Goal: Information Seeking & Learning: Learn about a topic

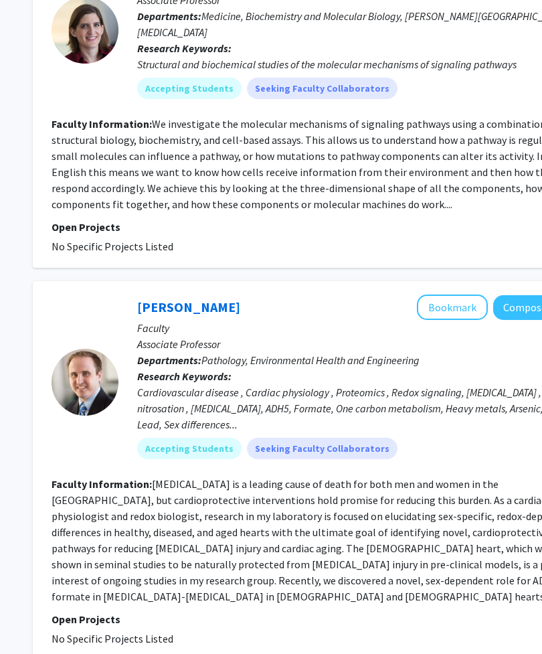
scroll to position [1359, 178]
click at [438, 295] on button "Bookmark" at bounding box center [452, 307] width 71 height 25
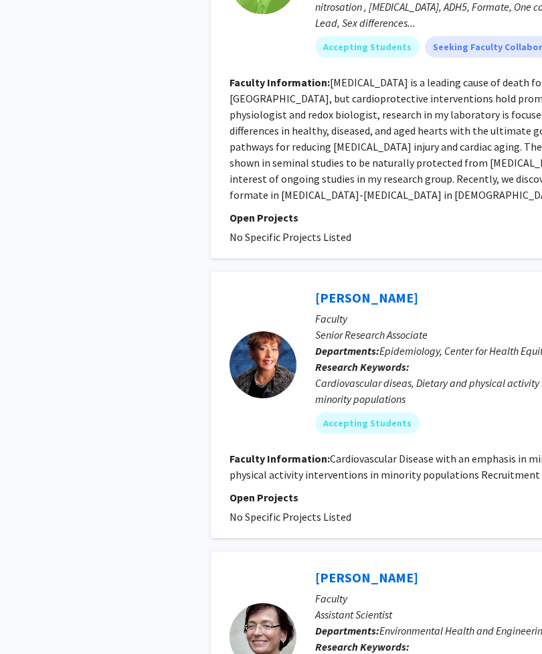
scroll to position [1760, 0]
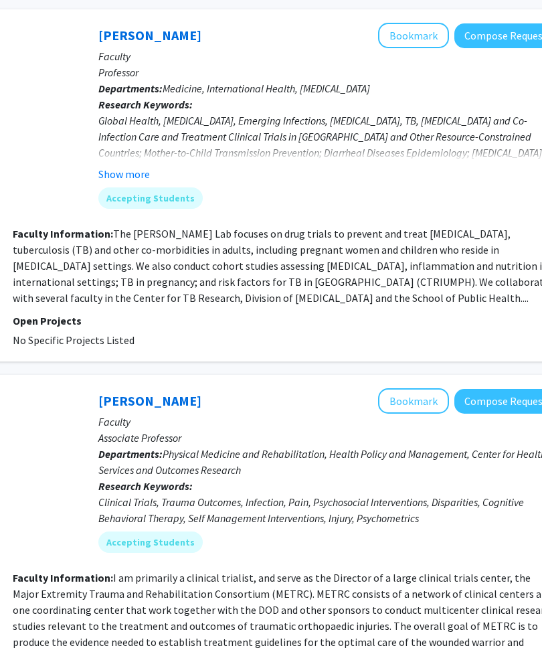
scroll to position [1535, 216]
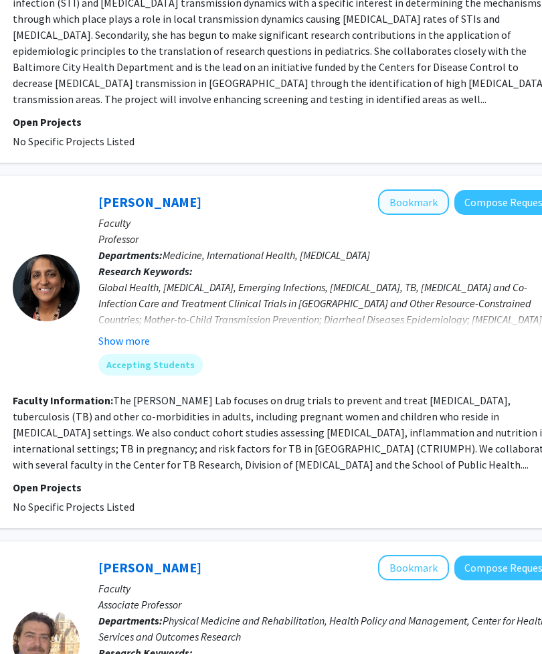
click at [429, 189] on button "Bookmark" at bounding box center [414, 201] width 71 height 25
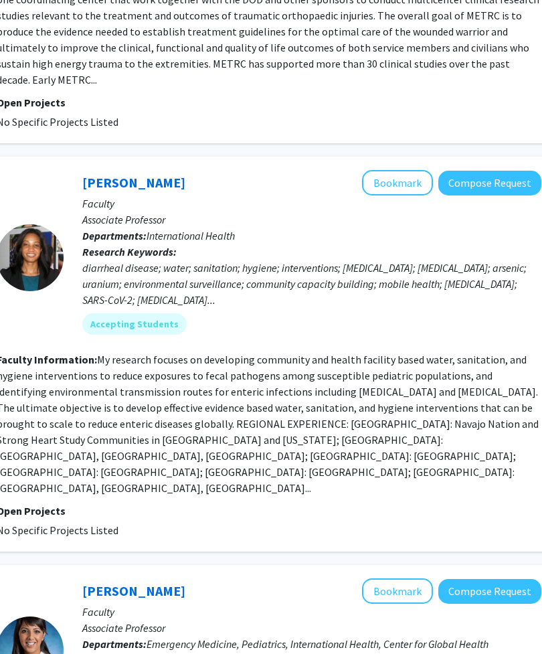
scroll to position [2174, 233]
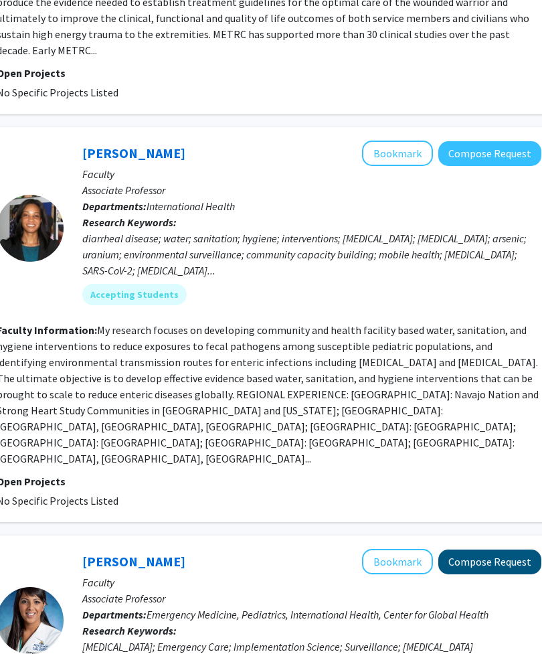
click at [446, 550] on button "Compose Request" at bounding box center [489, 562] width 103 height 25
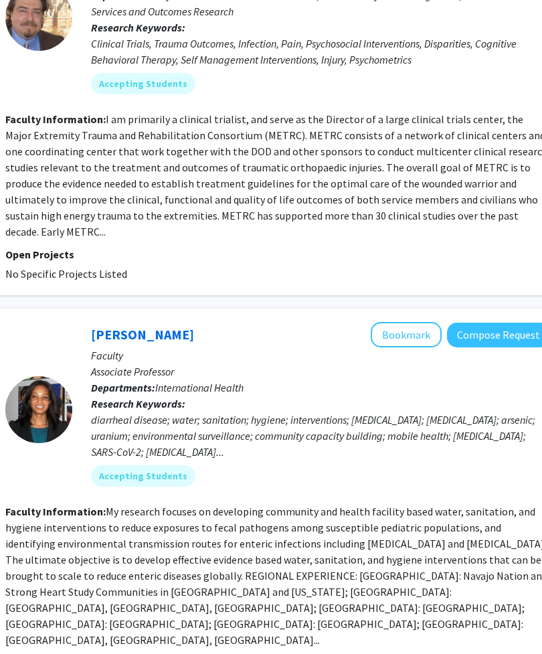
scroll to position [1993, 218]
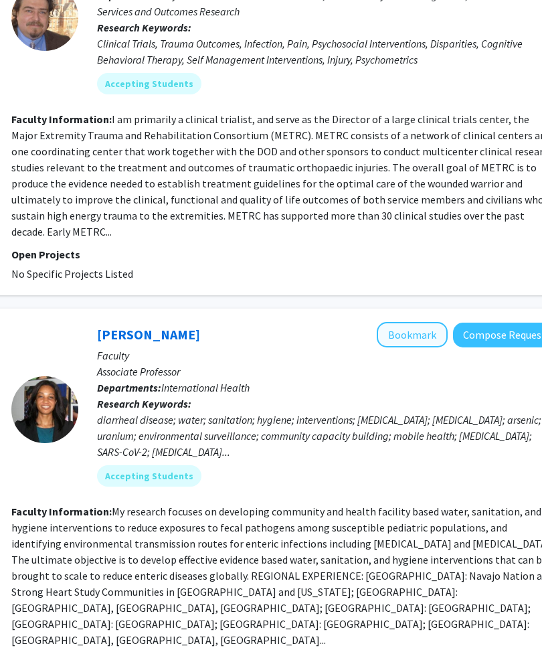
click at [418, 322] on button "Bookmark" at bounding box center [412, 334] width 71 height 25
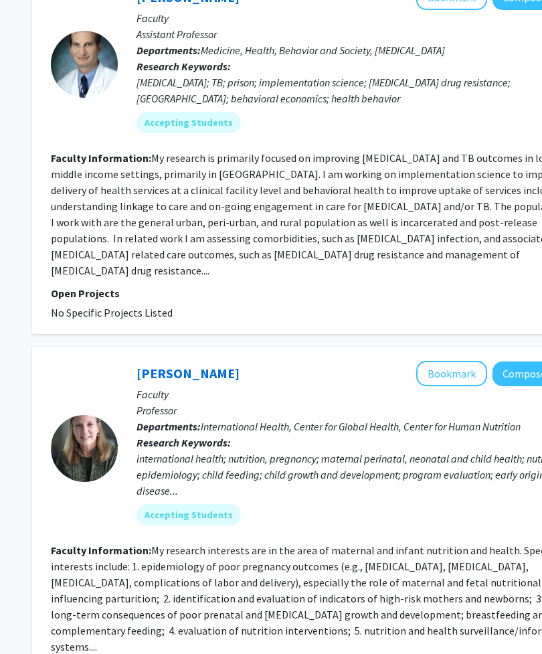
scroll to position [3066, 178]
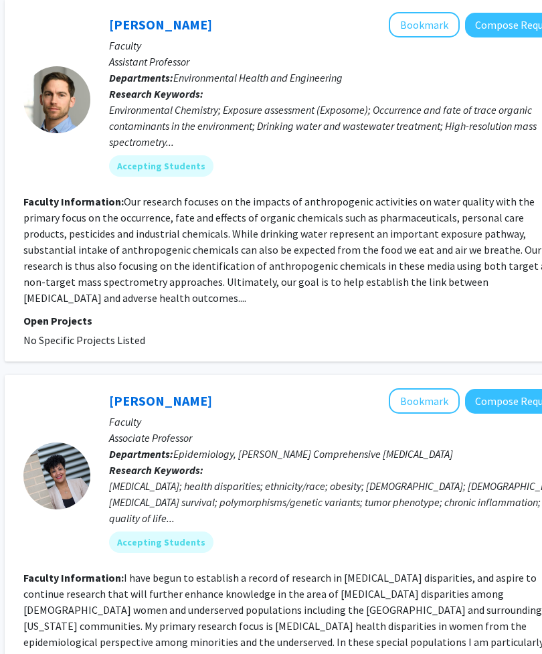
scroll to position [3146, 206]
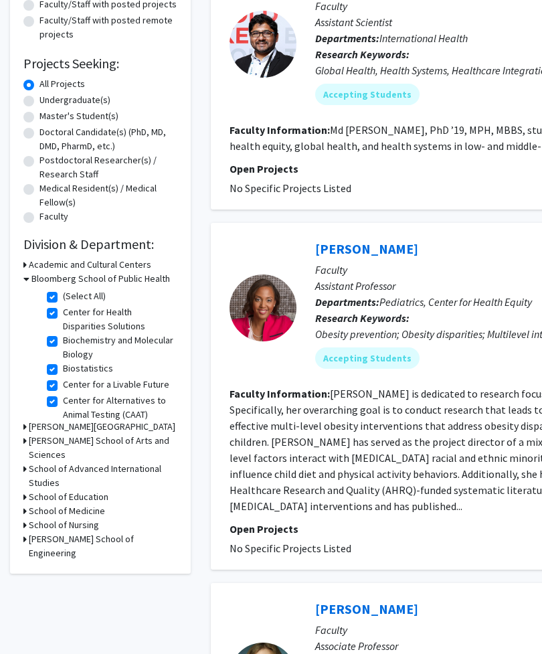
click at [53, 284] on h3 "Bloomberg School of Public Health" at bounding box center [100, 279] width 139 height 14
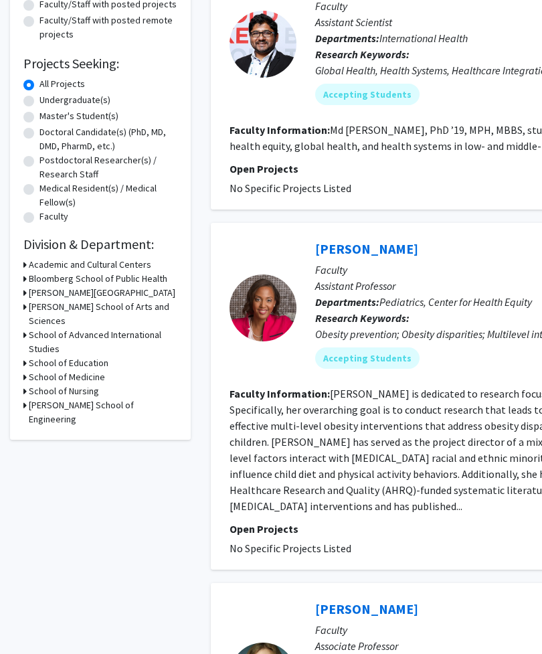
click at [25, 370] on icon at bounding box center [24, 377] width 3 height 14
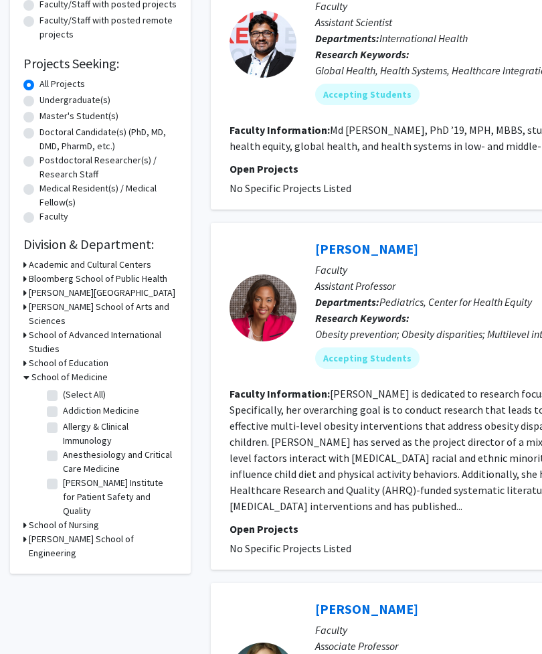
click at [60, 388] on fg-checkbox "(Select All) (Select All)" at bounding box center [110, 396] width 127 height 16
click at [63, 388] on label "(Select All)" at bounding box center [84, 395] width 43 height 14
click at [63, 388] on input "(Select All)" at bounding box center [67, 392] width 9 height 9
checkbox input "true"
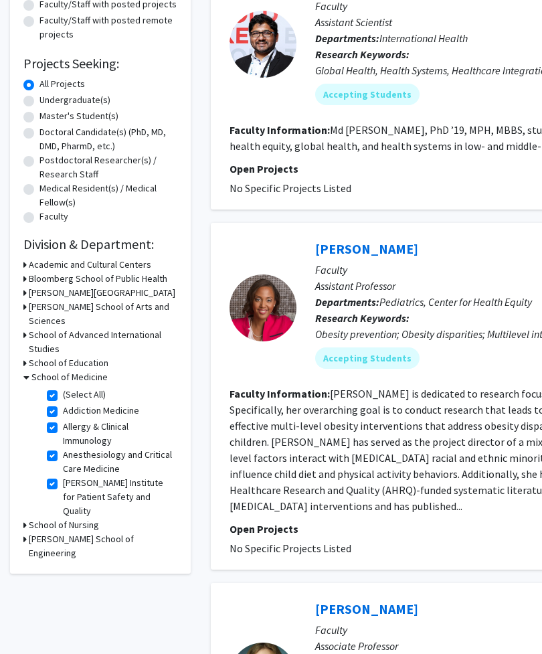
checkbox input "true"
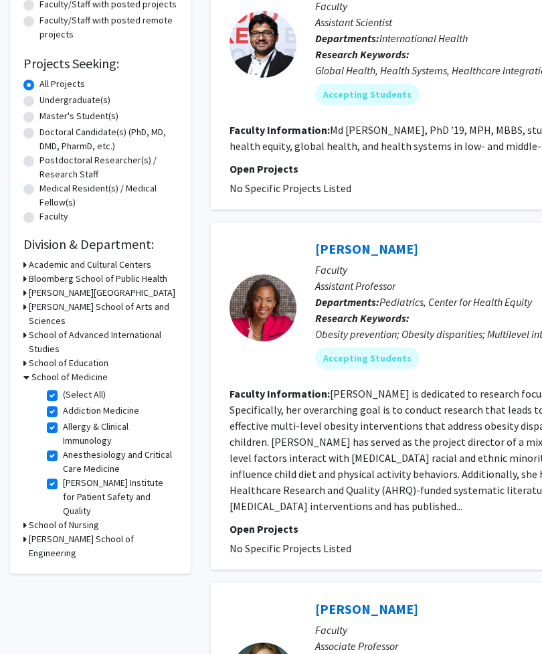
checkbox input "true"
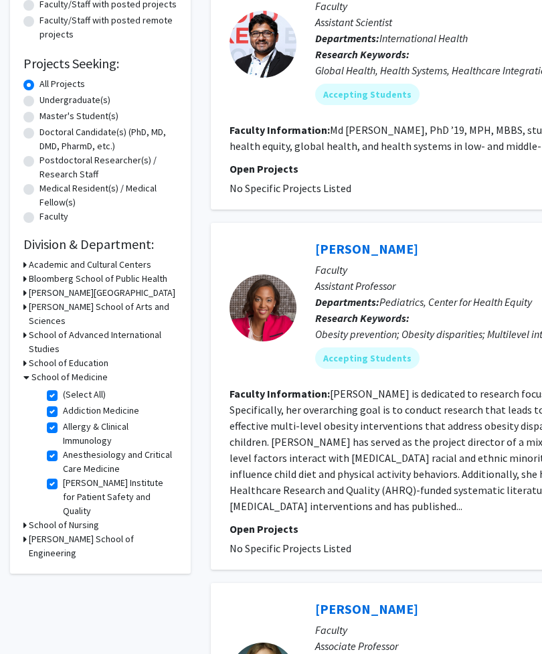
checkbox input "true"
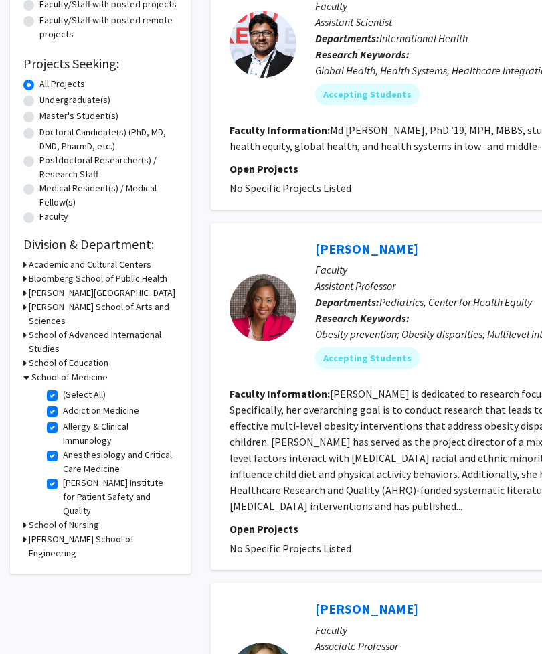
checkbox input "true"
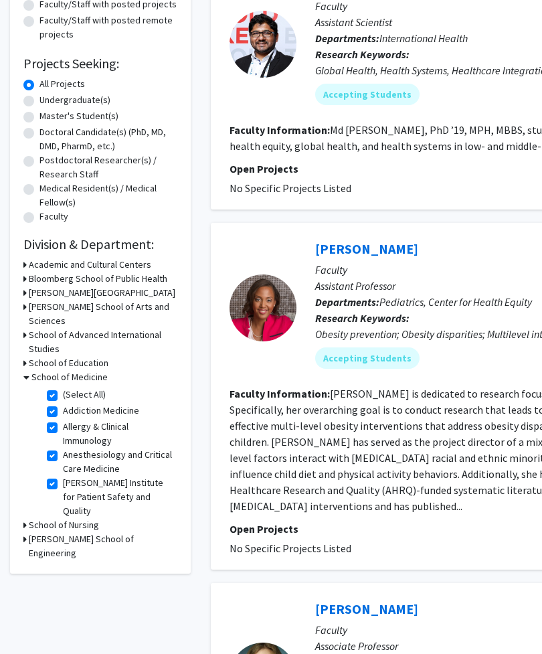
checkbox input "true"
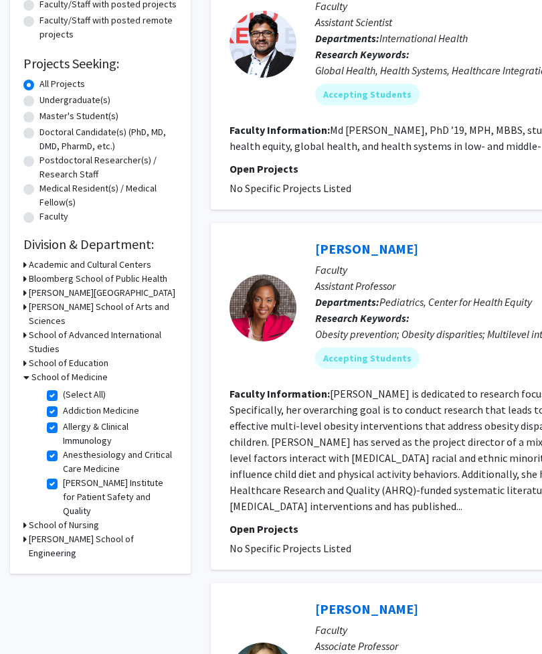
checkbox input "true"
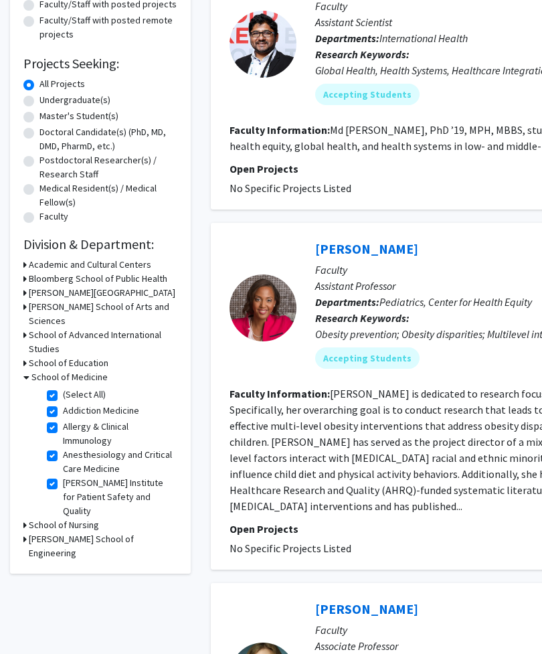
checkbox input "true"
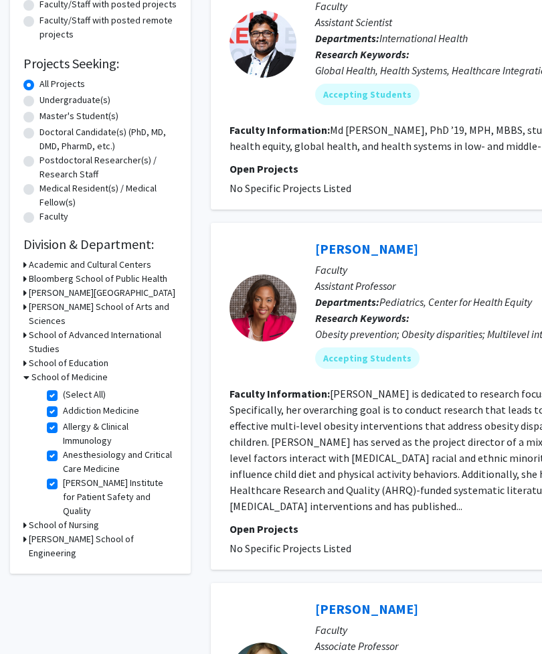
checkbox input "true"
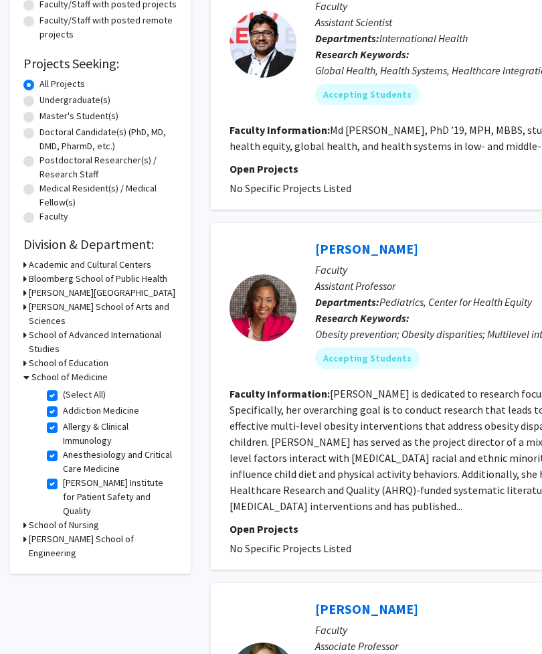
checkbox input "true"
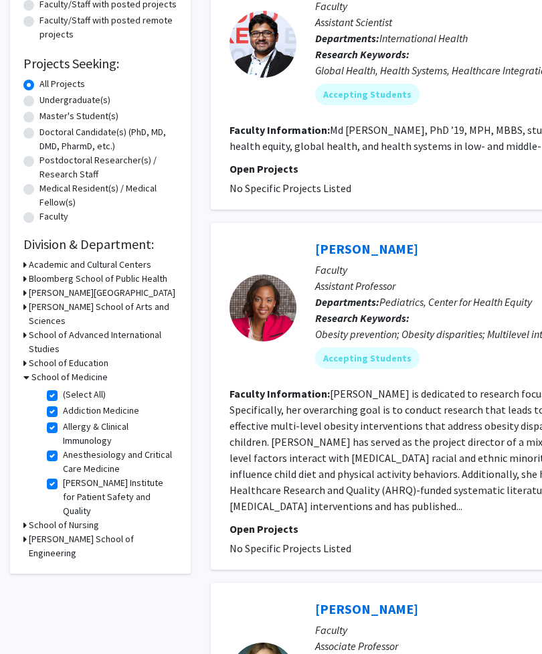
checkbox input "true"
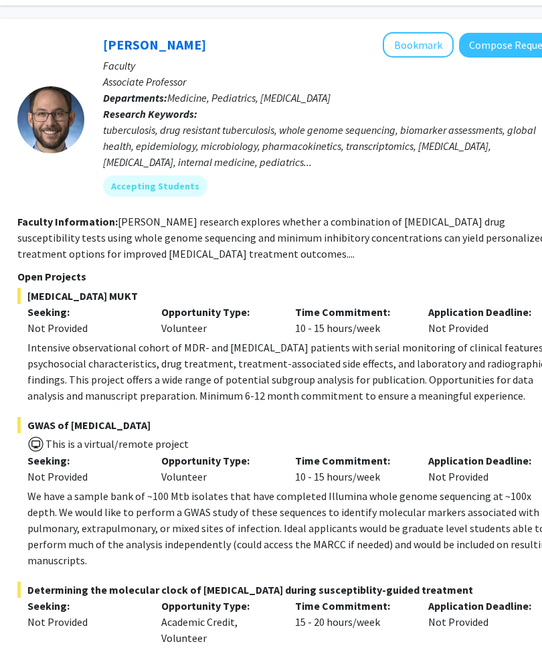
scroll to position [5814, 212]
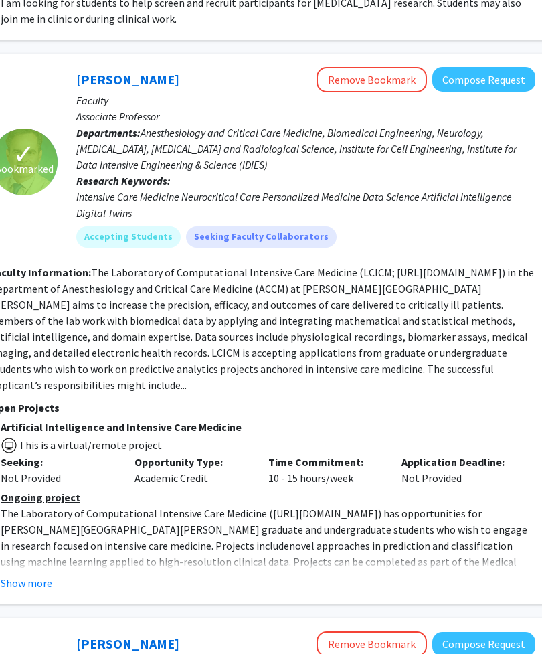
scroll to position [1475, 236]
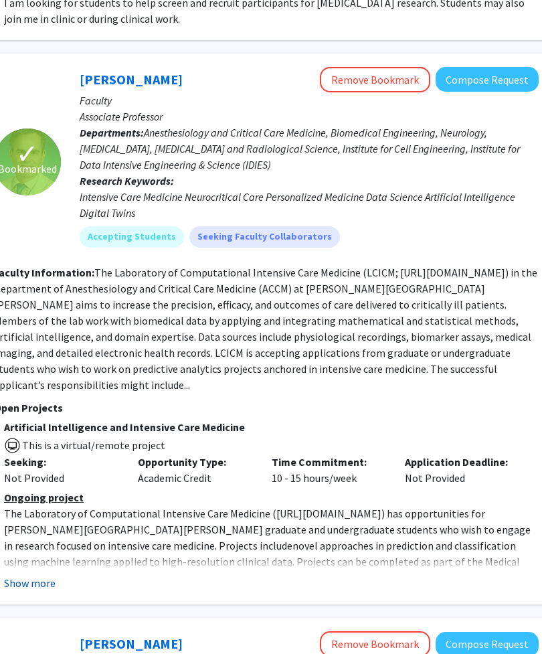
click at [37, 575] on button "Show more" at bounding box center [30, 583] width 52 height 16
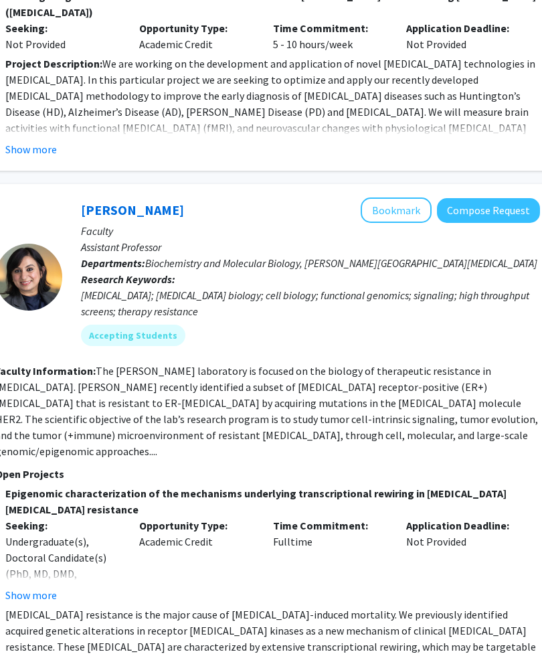
scroll to position [4734, 234]
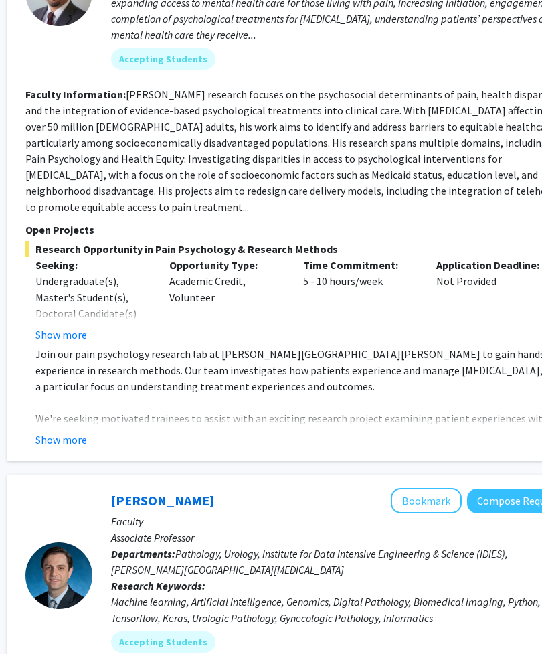
scroll to position [2445, 204]
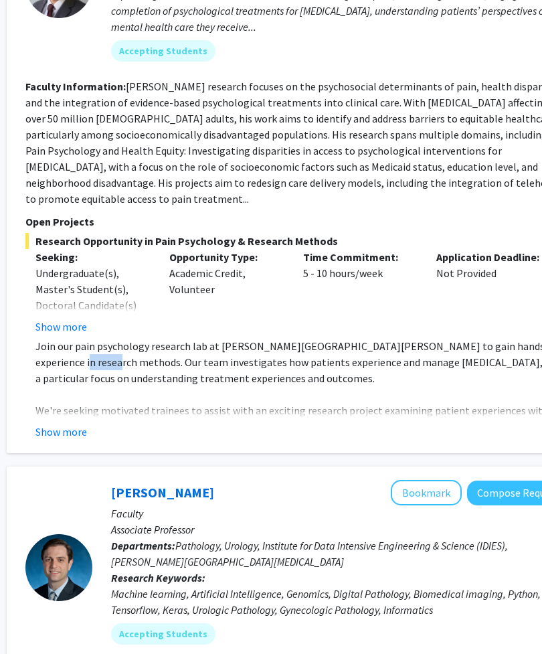
click at [34, 338] on fg-read-more "Join our pain psychology research lab at [PERSON_NAME][GEOGRAPHIC_DATA][PERSON_…" at bounding box center [297, 389] width 545 height 102
click at [54, 424] on button "Show more" at bounding box center [61, 432] width 52 height 16
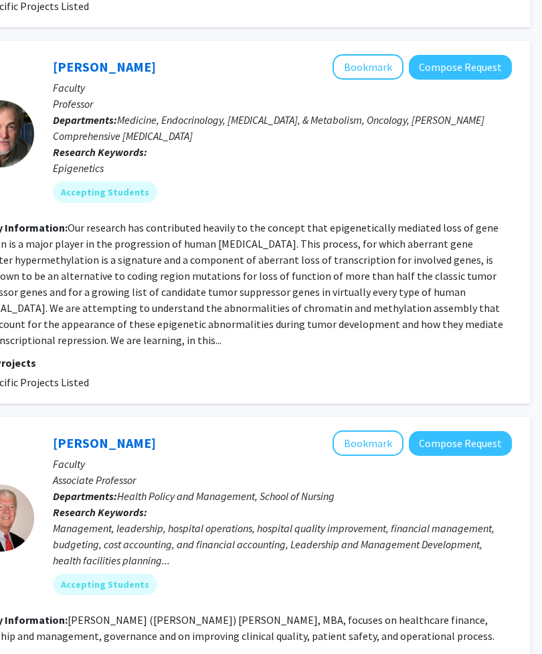
scroll to position [4034, 261]
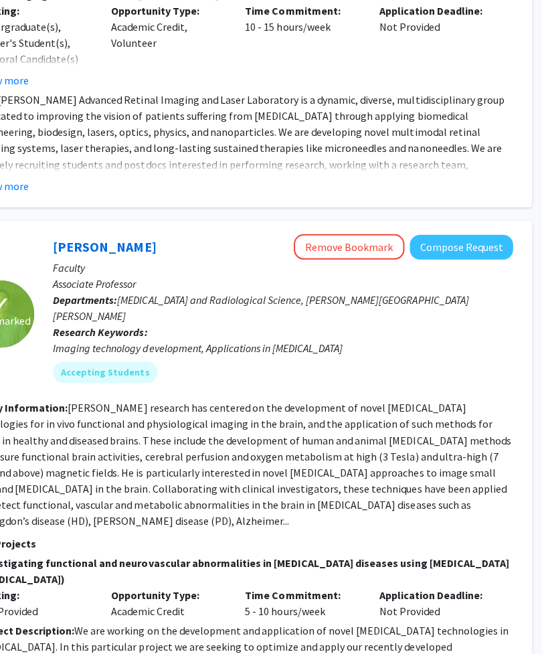
scroll to position [0, 234]
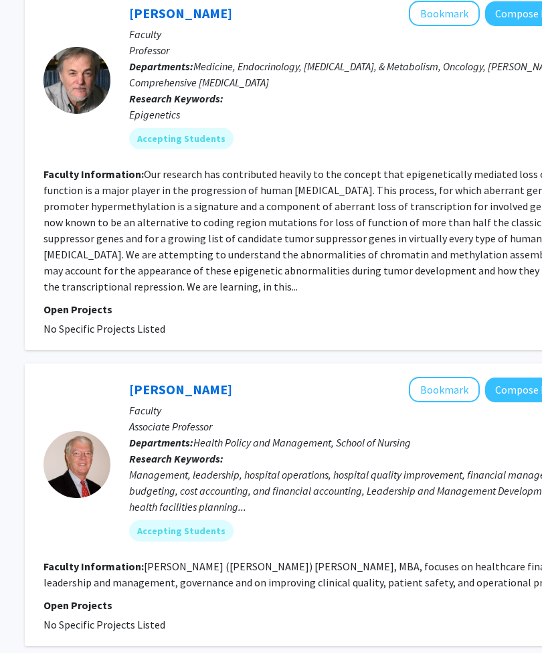
scroll to position [3843, 185]
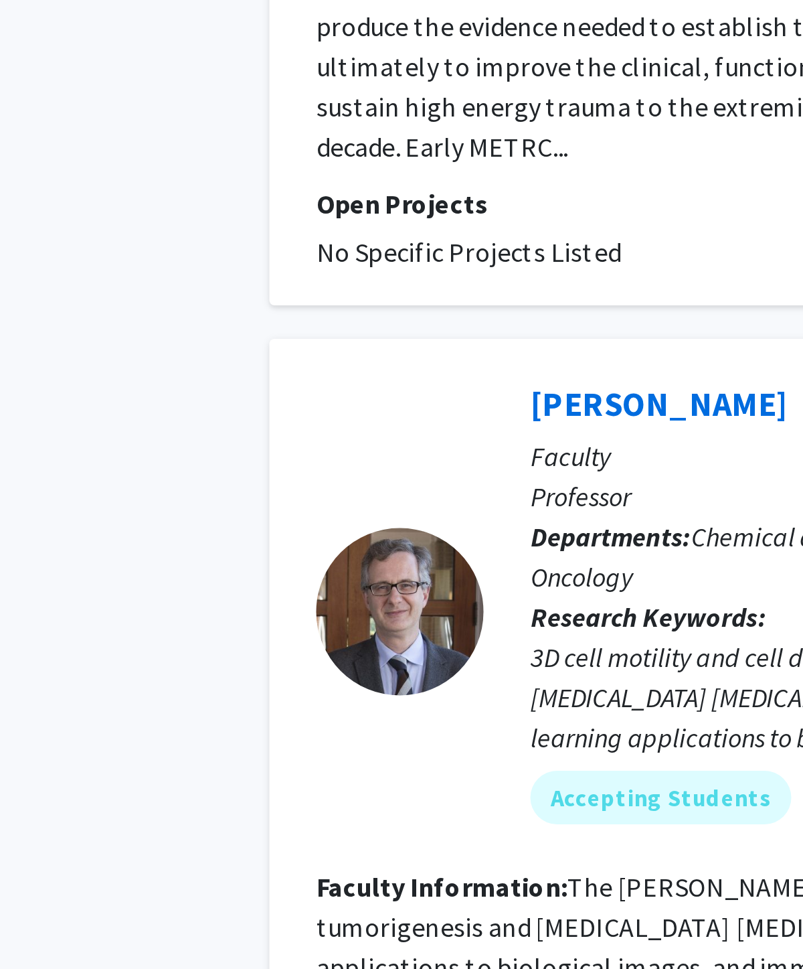
scroll to position [1392, 0]
